Goal: Task Accomplishment & Management: Use online tool/utility

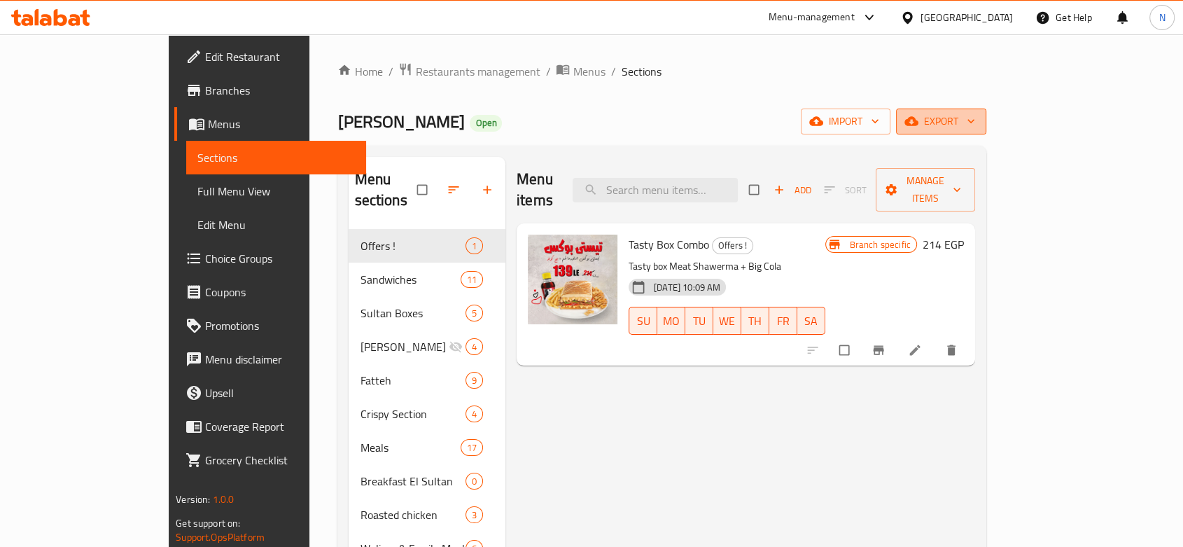
click at [986, 131] on button "export" at bounding box center [941, 121] width 90 height 26
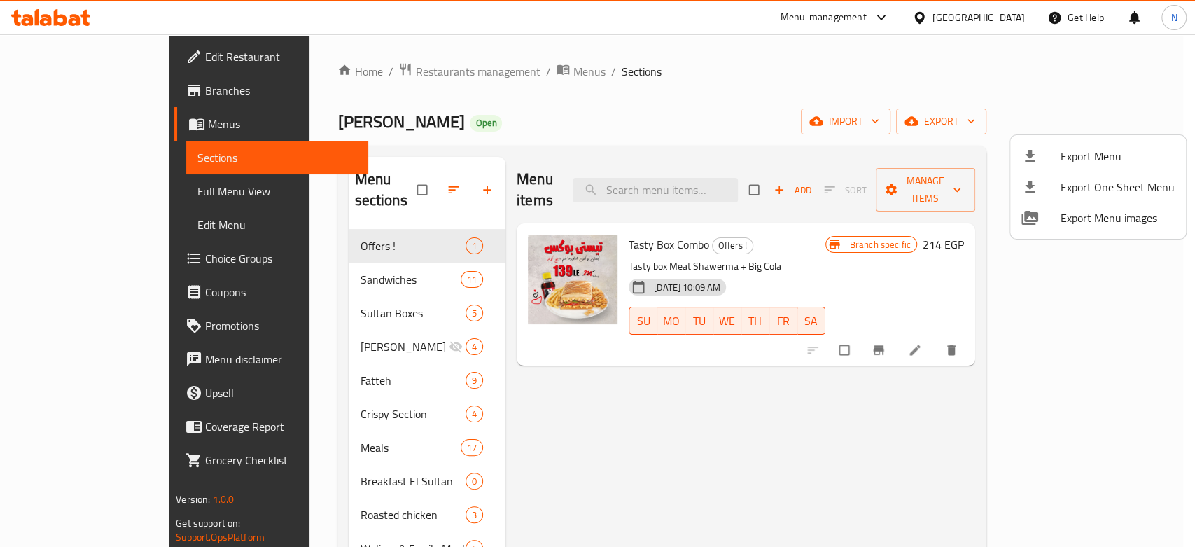
click at [924, 129] on div at bounding box center [597, 273] width 1195 height 547
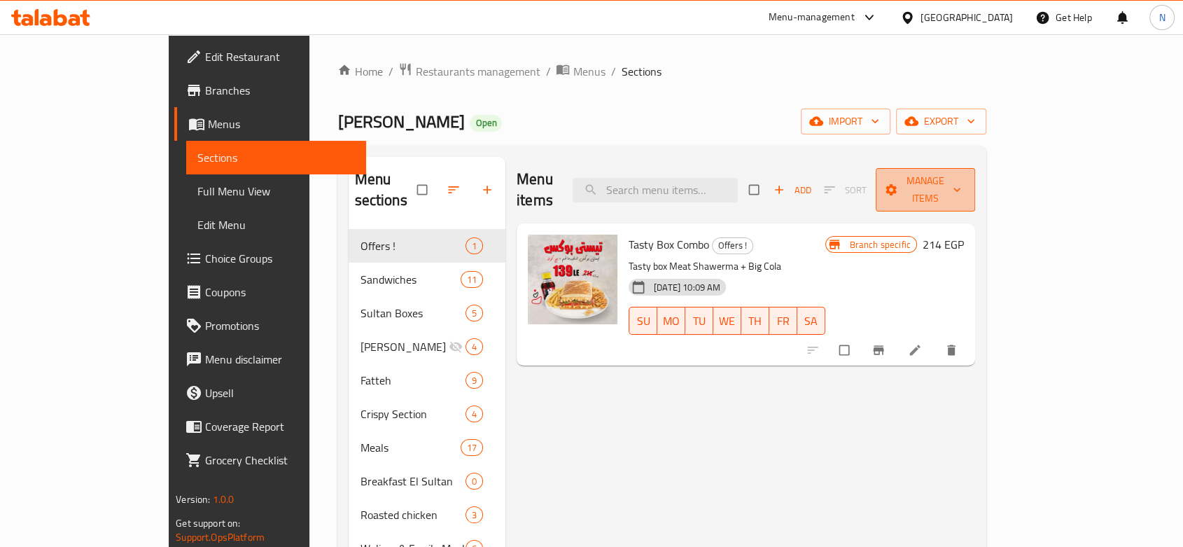
click at [964, 184] on span "Manage items" at bounding box center [925, 189] width 77 height 35
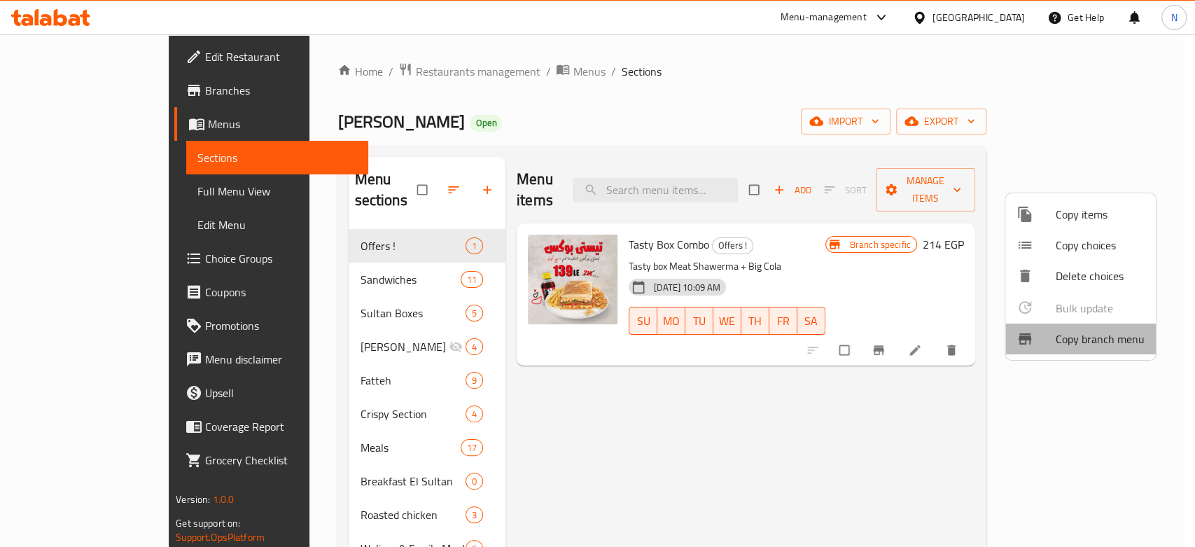
click at [1084, 336] on span "Copy branch menu" at bounding box center [1099, 338] width 89 height 17
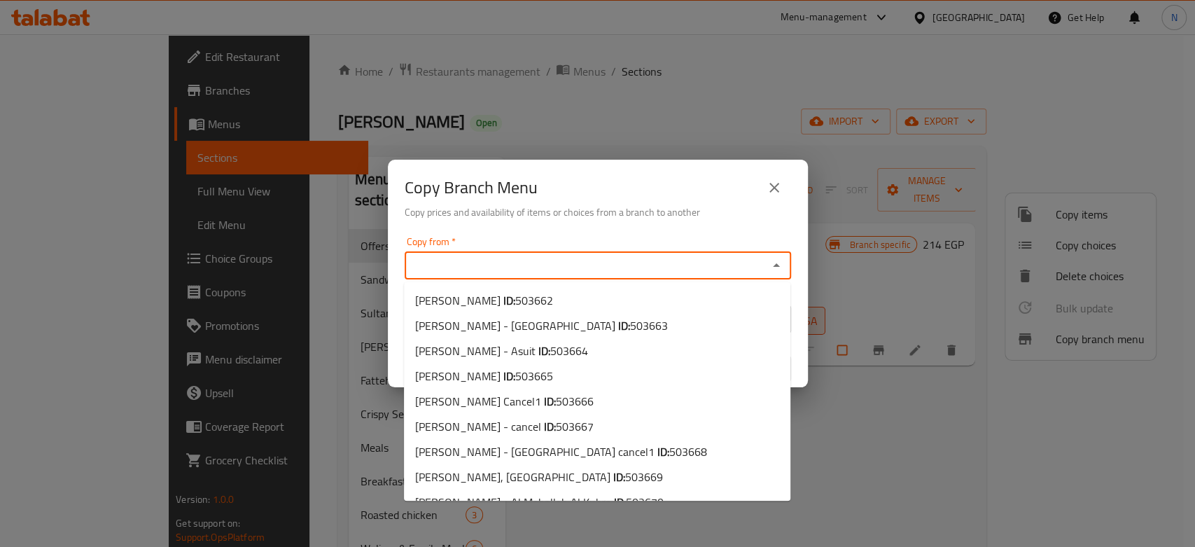
click at [724, 269] on input "Copy from   *" at bounding box center [586, 265] width 355 height 20
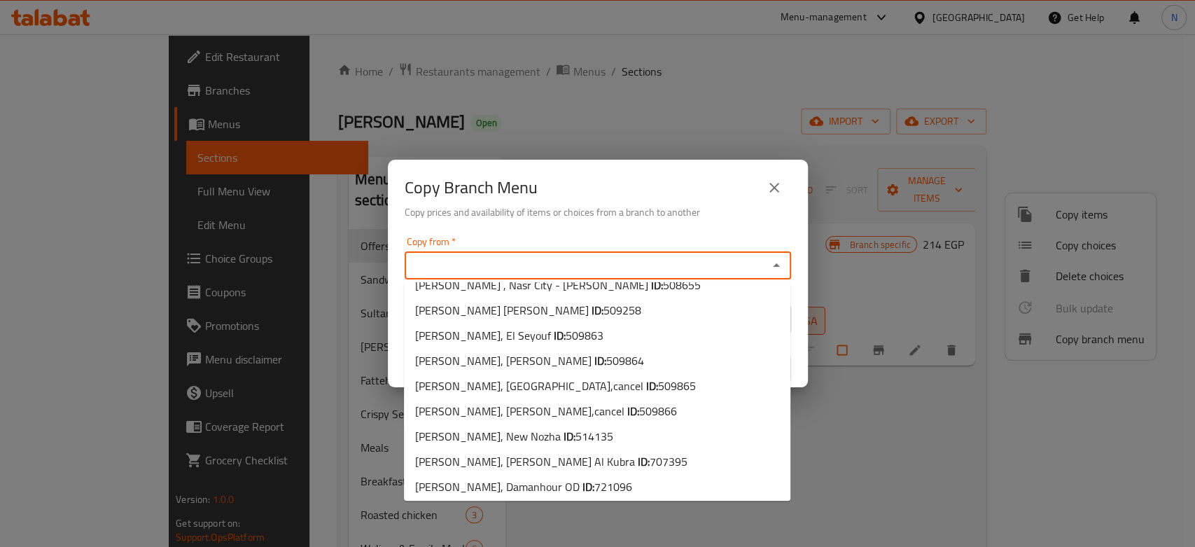
scroll to position [422, 0]
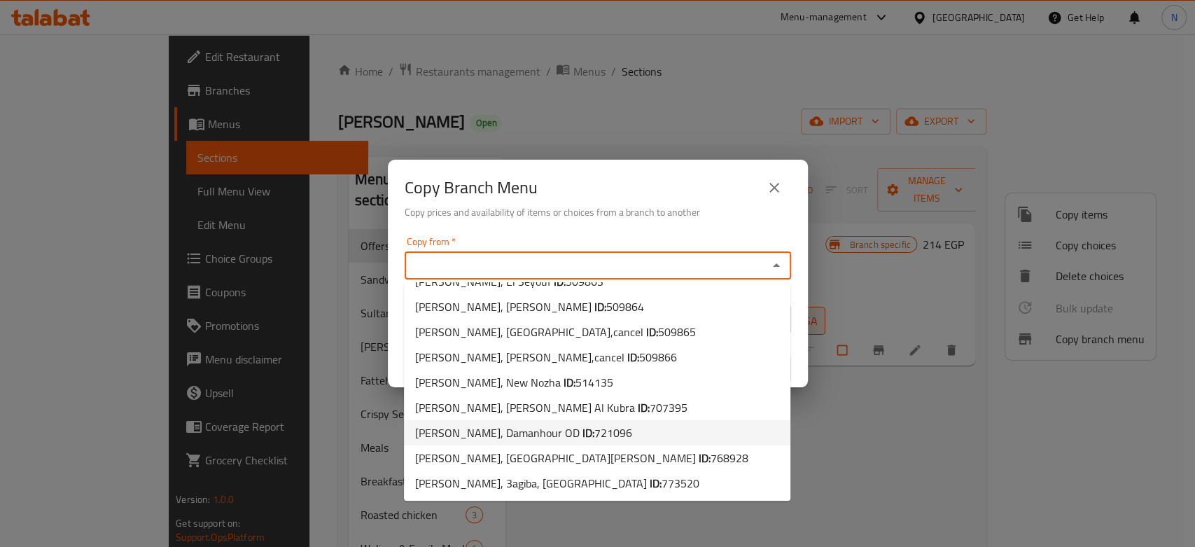
click at [619, 431] on li "[PERSON_NAME], Damanhour OD ID: 721096" at bounding box center [597, 432] width 386 height 25
type input "[PERSON_NAME], Damanhour OD"
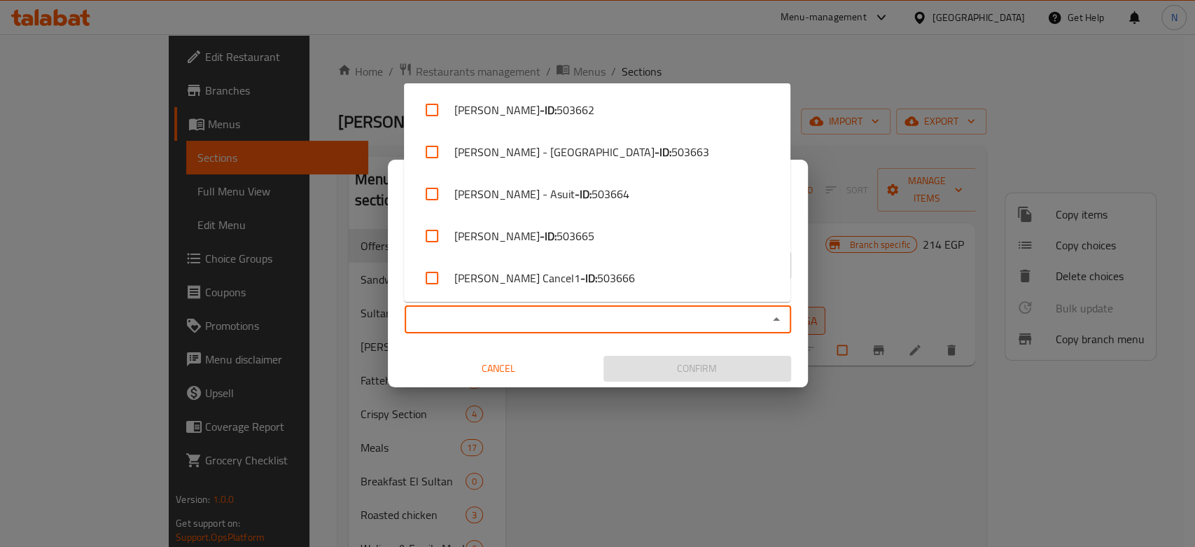
click at [557, 314] on input "Copy to   *" at bounding box center [586, 319] width 355 height 20
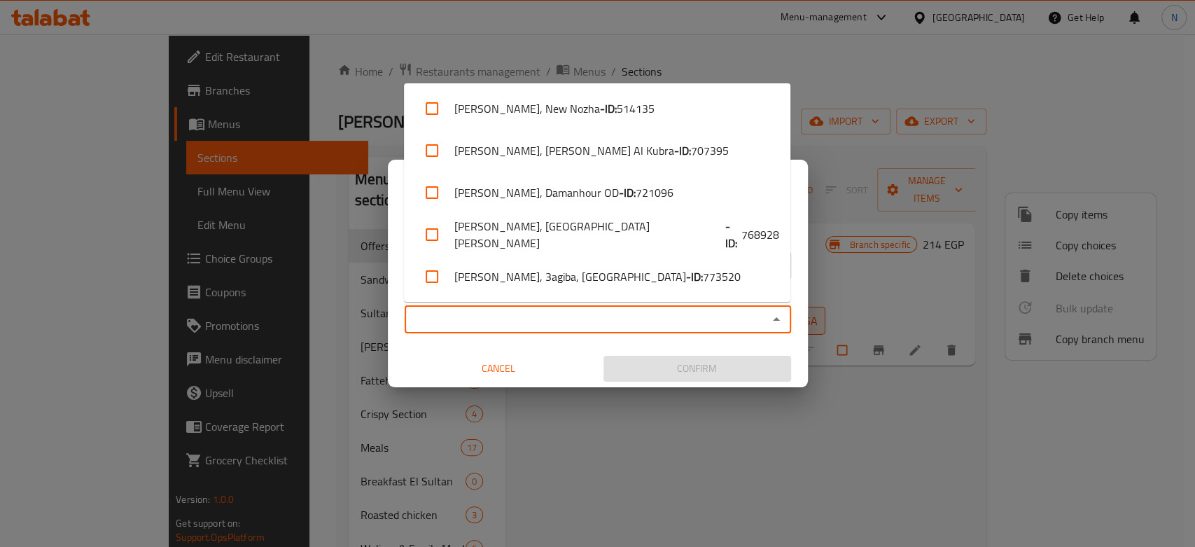
scroll to position [840, 0]
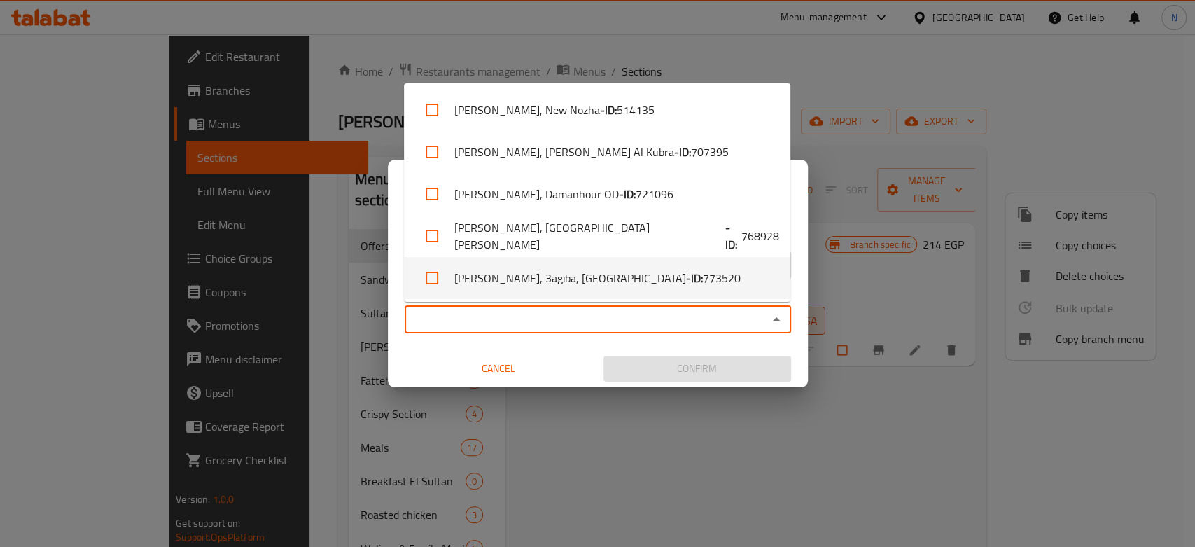
click at [703, 279] on span "773520" at bounding box center [722, 277] width 38 height 17
checkbox input "true"
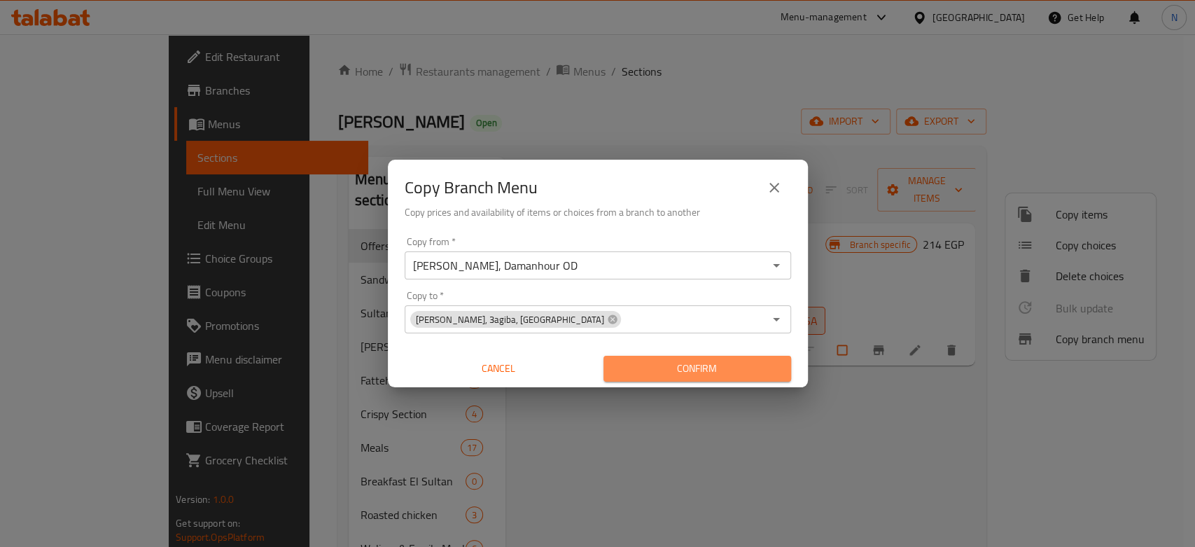
click at [663, 369] on span "Confirm" at bounding box center [697, 368] width 165 height 17
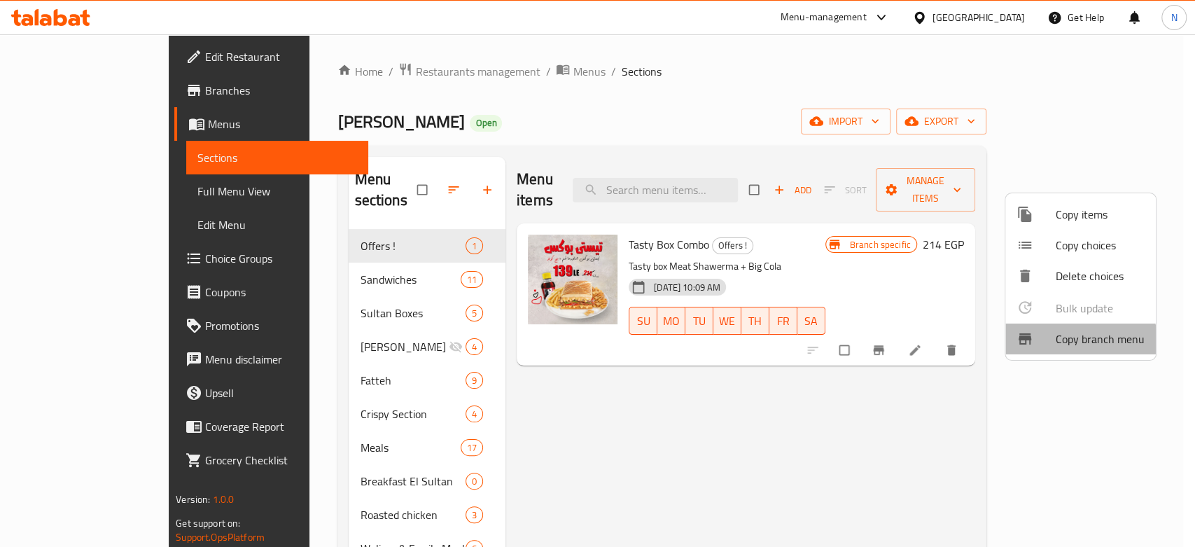
click at [1055, 346] on span "Copy branch menu" at bounding box center [1099, 338] width 89 height 17
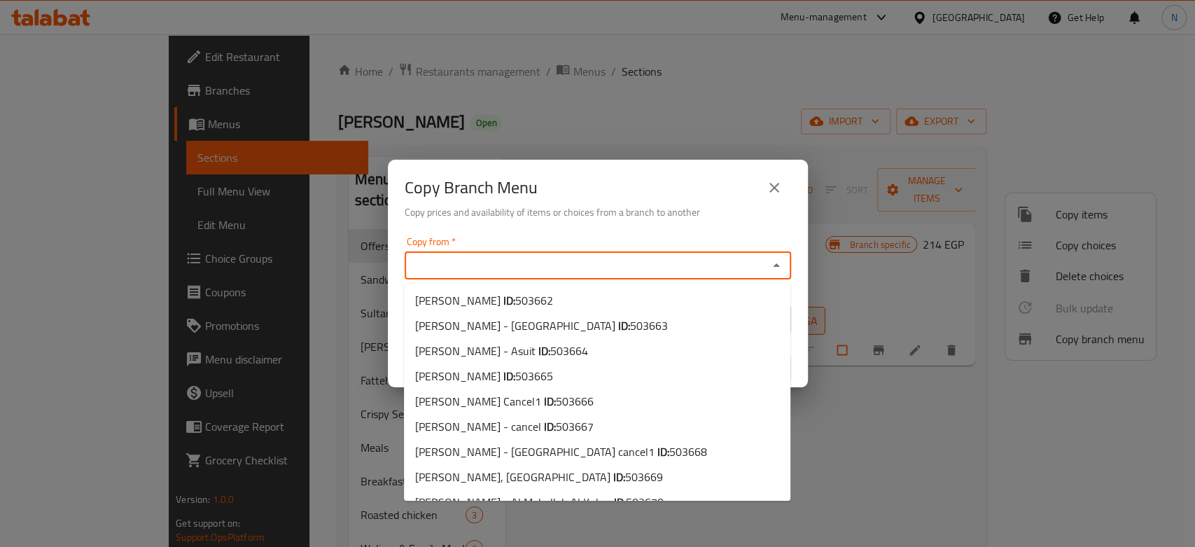
click at [630, 272] on input "Copy from   *" at bounding box center [586, 265] width 355 height 20
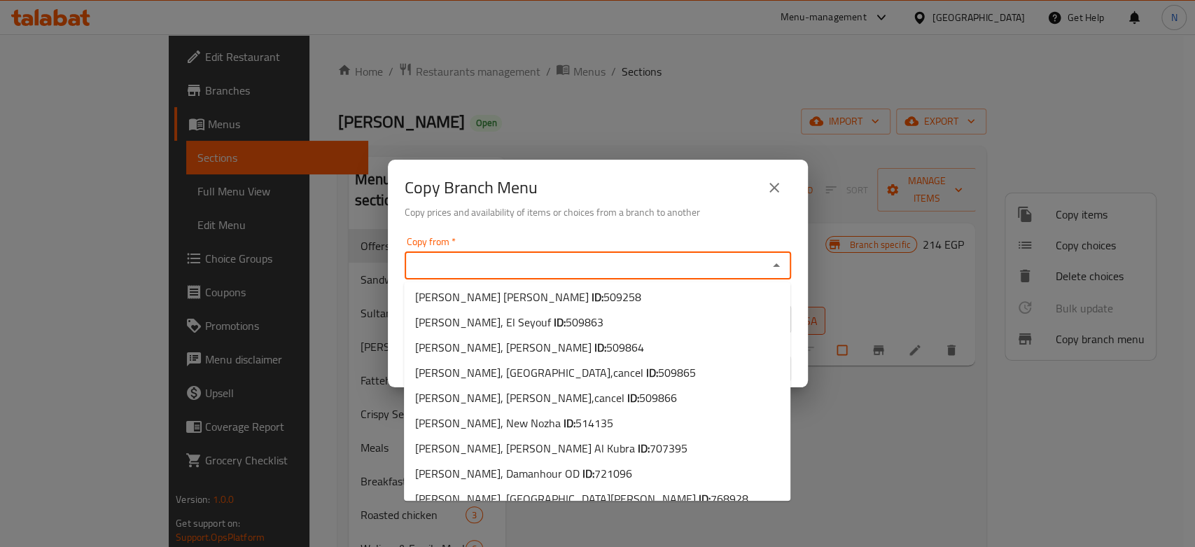
scroll to position [380, 0]
click at [657, 474] on li "[PERSON_NAME], Damanhour OD ID: 721096" at bounding box center [597, 474] width 386 height 25
type input "[PERSON_NAME], Damanhour OD"
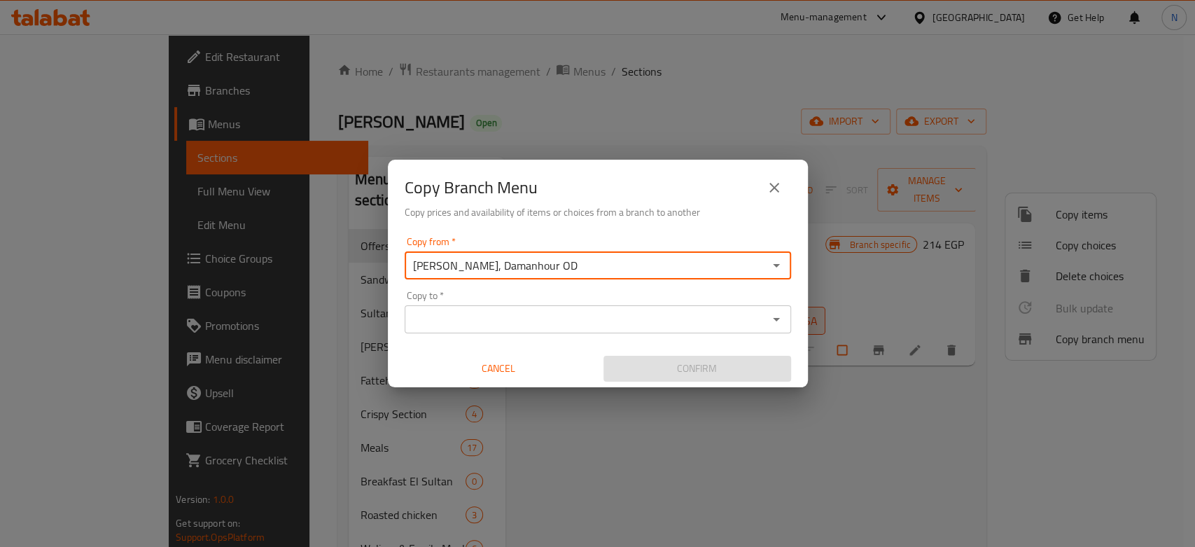
click at [731, 310] on input "Copy to   *" at bounding box center [586, 319] width 355 height 20
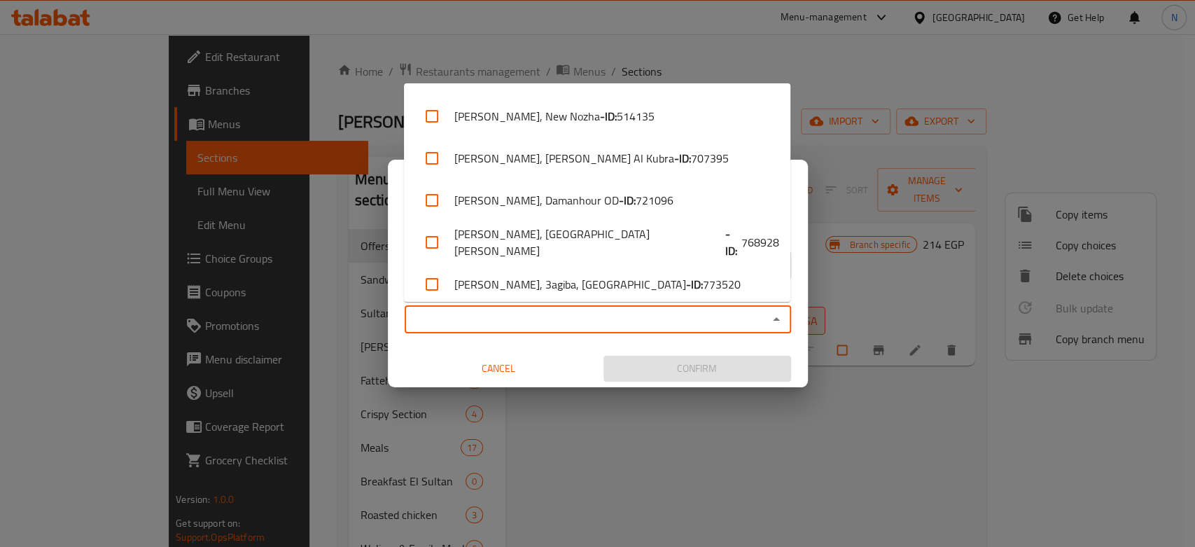
scroll to position [831, 0]
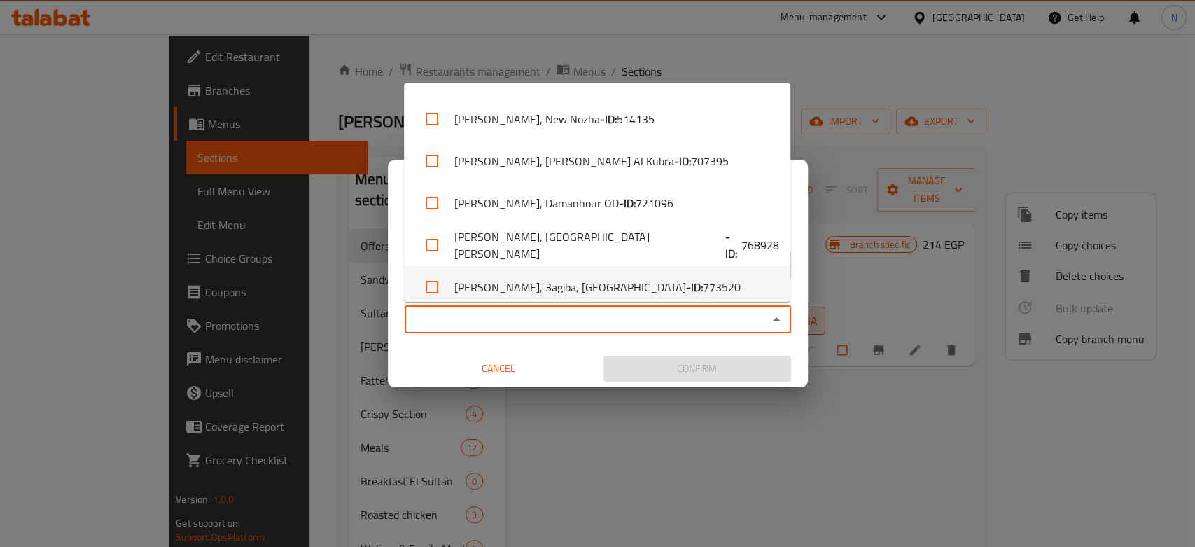
click at [686, 295] on b "- ID:" at bounding box center [694, 287] width 17 height 17
checkbox input "true"
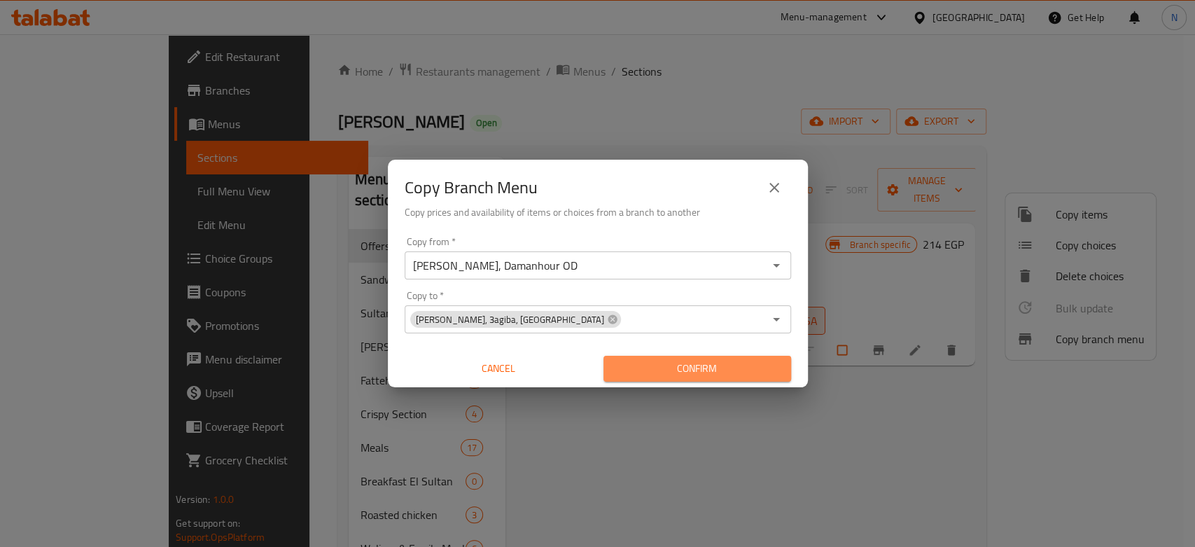
click at [696, 370] on span "Confirm" at bounding box center [697, 368] width 165 height 17
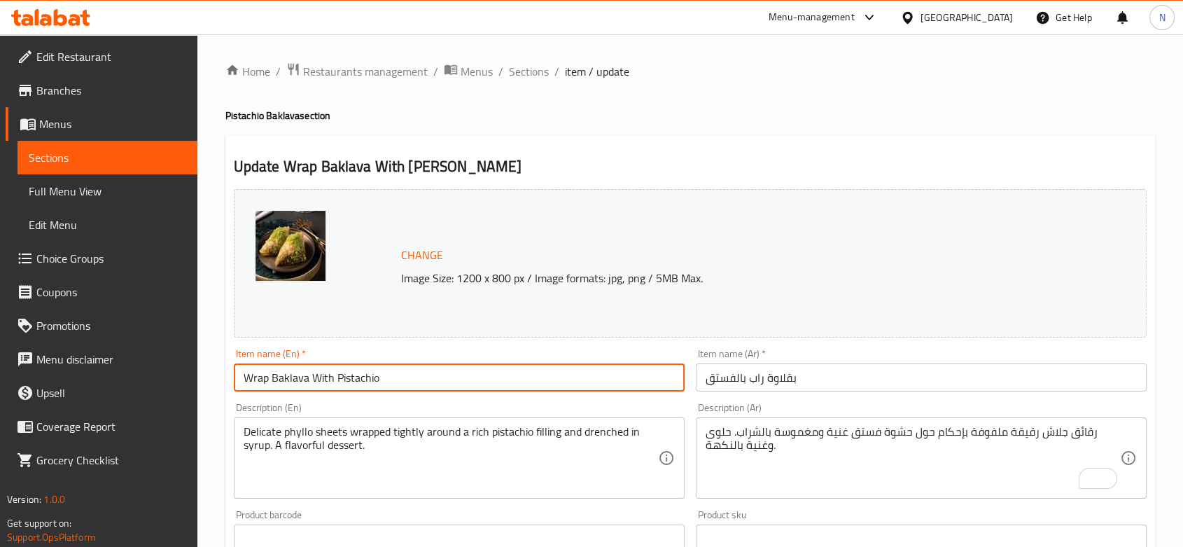
drag, startPoint x: 0, startPoint y: 0, endPoint x: 561, endPoint y: 388, distance: 681.7
click at [561, 388] on input "Wrap Baklava With Pistachio" at bounding box center [459, 377] width 451 height 28
